Goal: Browse casually

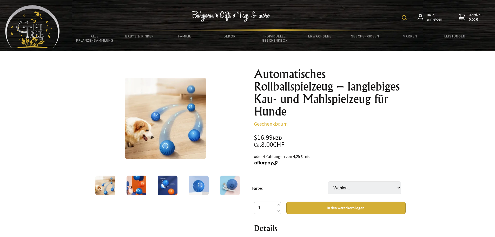
click at [109, 185] on img at bounding box center [105, 186] width 20 height 20
click at [163, 141] on img at bounding box center [165, 118] width 81 height 81
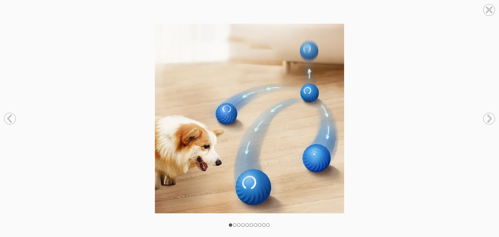
click at [494, 119] on circle at bounding box center [489, 118] width 11 height 11
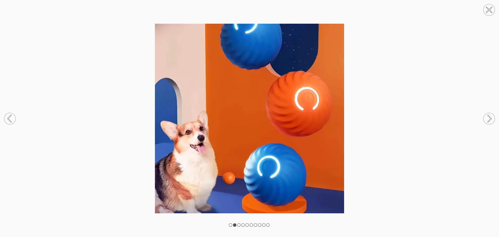
click at [493, 119] on circle at bounding box center [489, 118] width 11 height 11
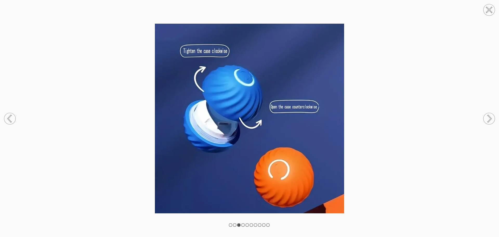
click at [491, 119] on icon at bounding box center [489, 118] width 3 height 7
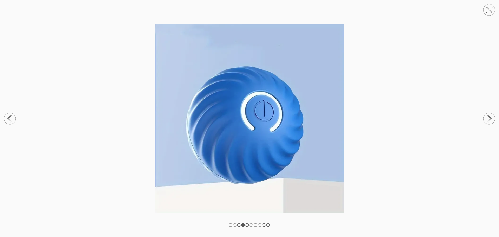
click at [10, 117] on circle at bounding box center [9, 118] width 11 height 11
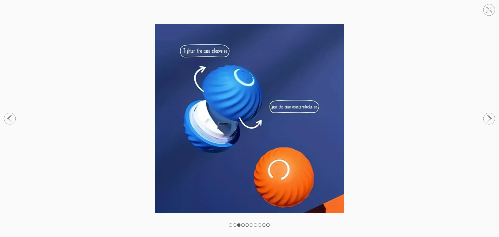
click at [487, 118] on circle at bounding box center [489, 118] width 11 height 11
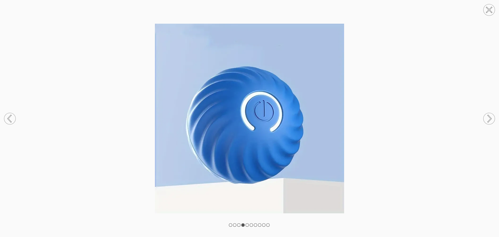
click at [487, 118] on circle at bounding box center [489, 118] width 11 height 11
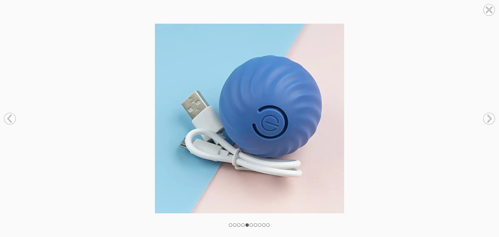
click at [488, 117] on circle at bounding box center [489, 118] width 11 height 11
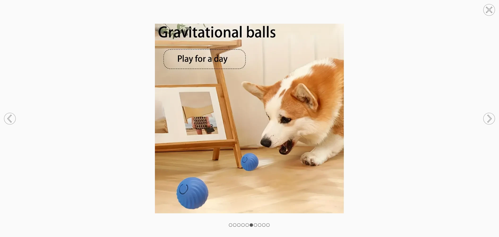
click at [9, 117] on circle at bounding box center [9, 118] width 11 height 11
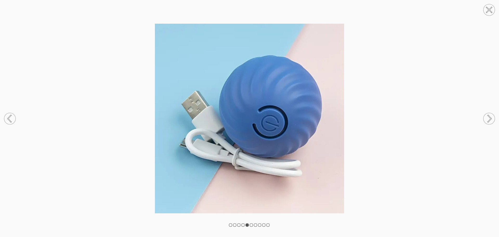
click at [493, 12] on circle at bounding box center [489, 9] width 11 height 11
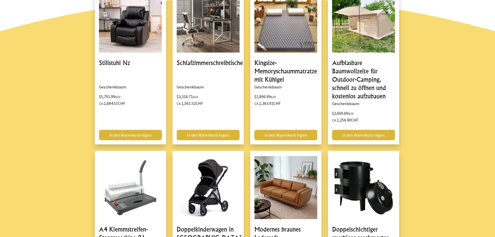
scroll to position [338, 0]
